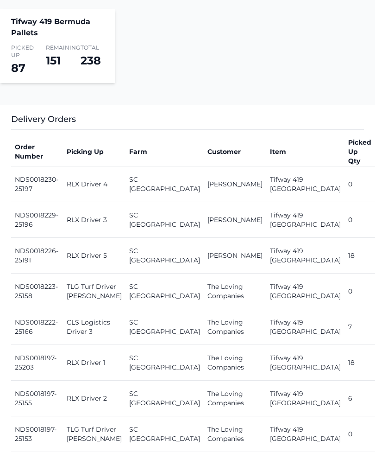
scroll to position [296, 0]
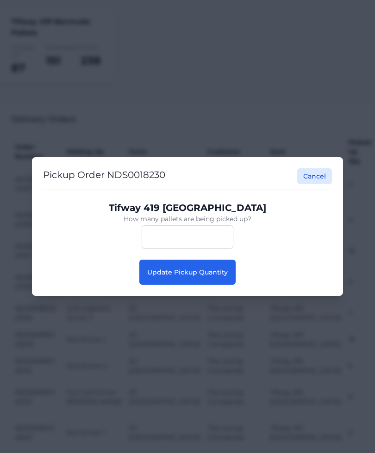
click at [221, 276] on span "Update Pickup Quantity" at bounding box center [187, 272] width 81 height 8
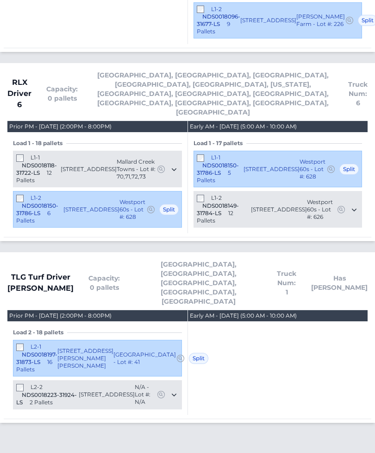
scroll to position [1225, 0]
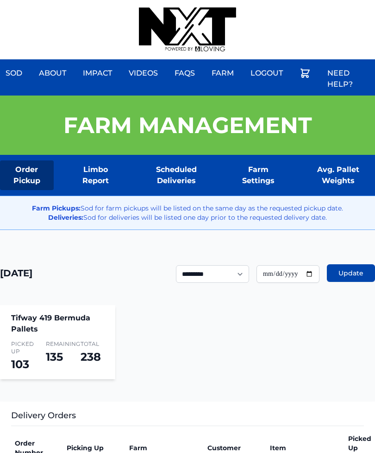
click at [303, 6] on div "Sod About Impact Videos FAQs Need Help? Farm My Account Logout" at bounding box center [187, 29] width 375 height 59
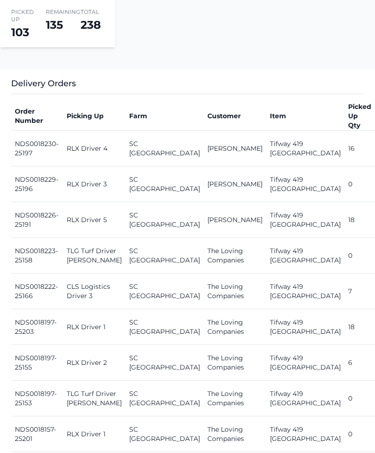
scroll to position [343, 0]
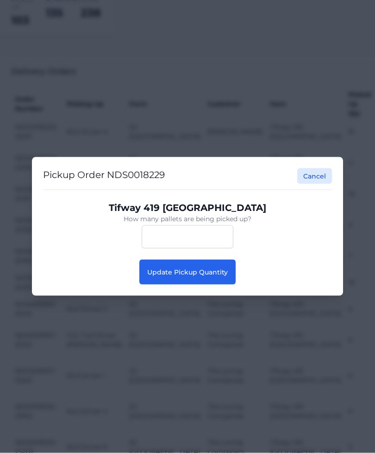
scroll to position [344, 0]
click at [209, 276] on span "Update Pickup Quantity" at bounding box center [187, 272] width 81 height 8
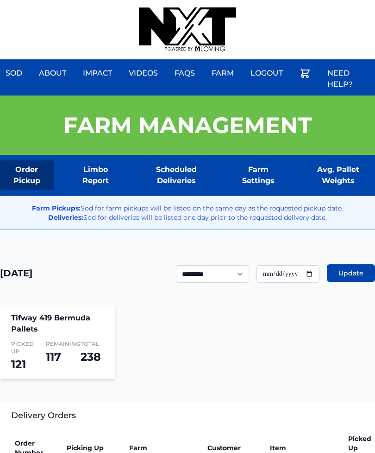
click at [323, 0] on div "Sod About Impact Videos FAQs Need Help? Farm My Account Logout" at bounding box center [187, 29] width 375 height 59
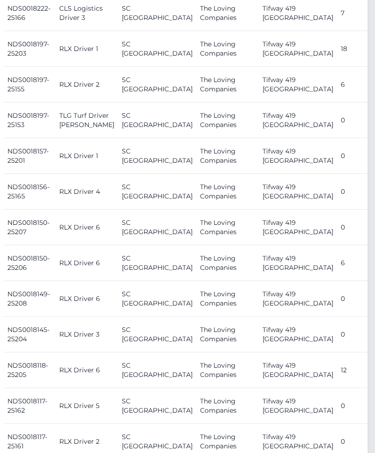
scroll to position [604, 7]
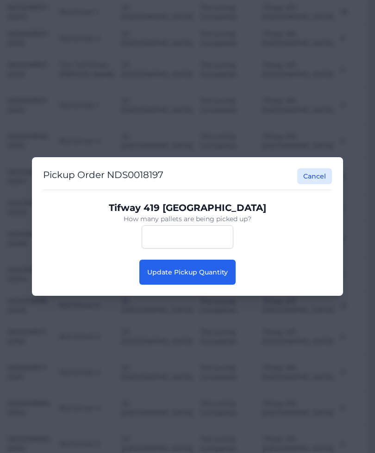
click at [211, 275] on span "Update Pickup Quantity" at bounding box center [187, 272] width 81 height 8
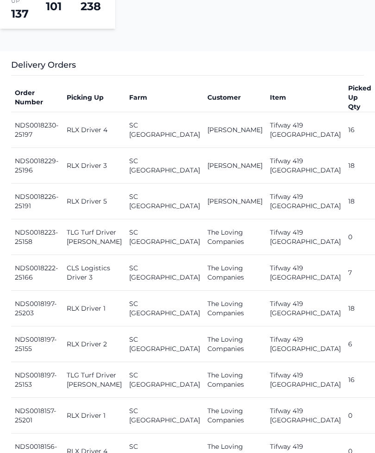
scroll to position [355, 0]
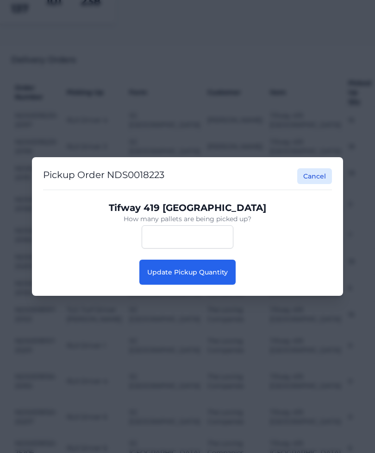
click at [226, 284] on button "Update Pickup Quantity" at bounding box center [187, 271] width 96 height 25
